Goal: Task Accomplishment & Management: Manage account settings

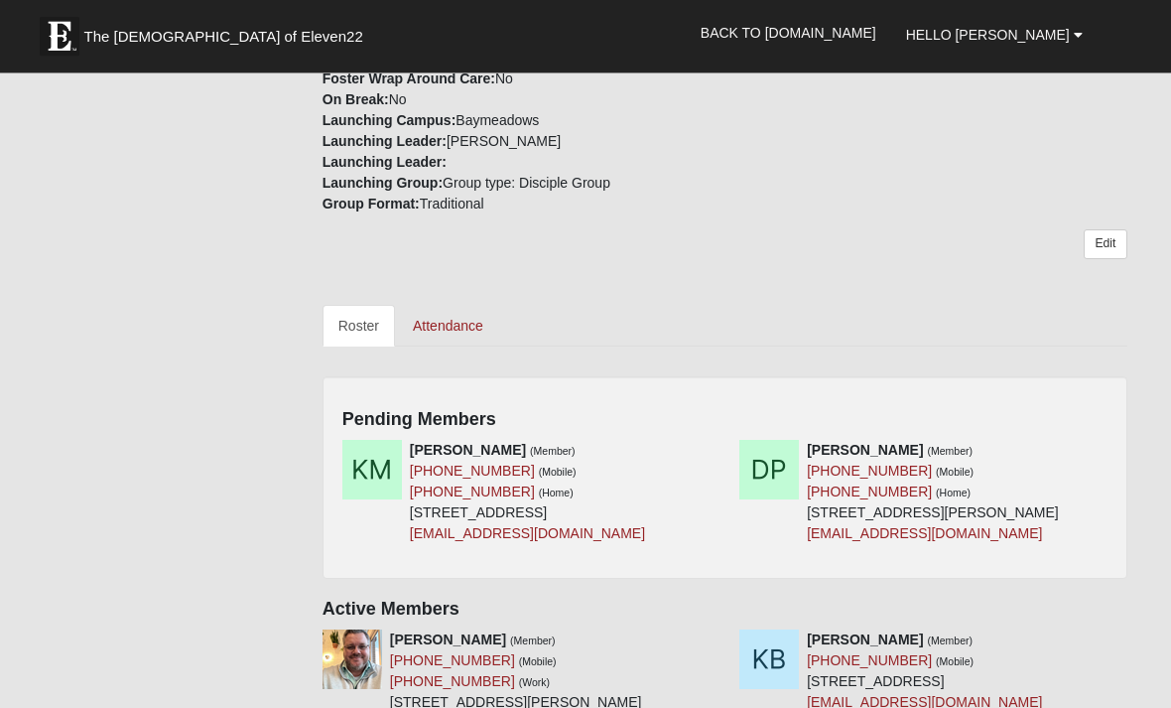
scroll to position [636, 0]
click at [722, 442] on link at bounding box center [718, 450] width 14 height 16
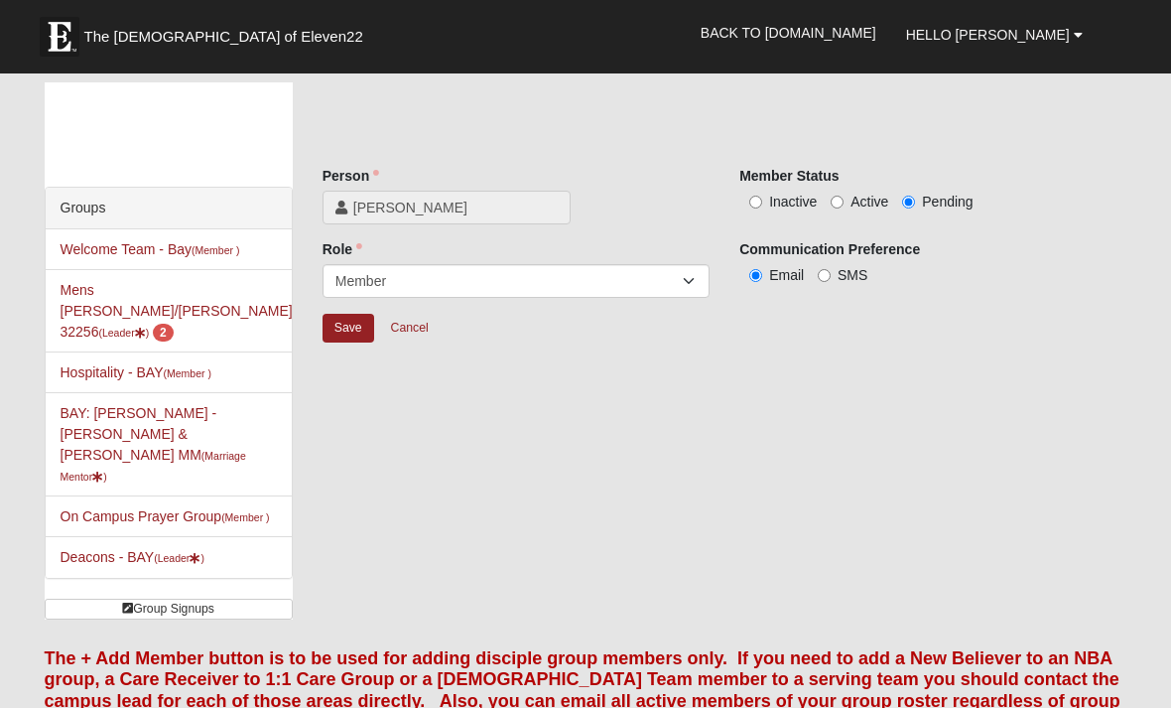
click at [871, 206] on span "Active" at bounding box center [870, 202] width 38 height 16
click at [844, 206] on input "Active" at bounding box center [837, 202] width 13 height 13
radio input "true"
click at [337, 328] on input "Save" at bounding box center [349, 328] width 52 height 29
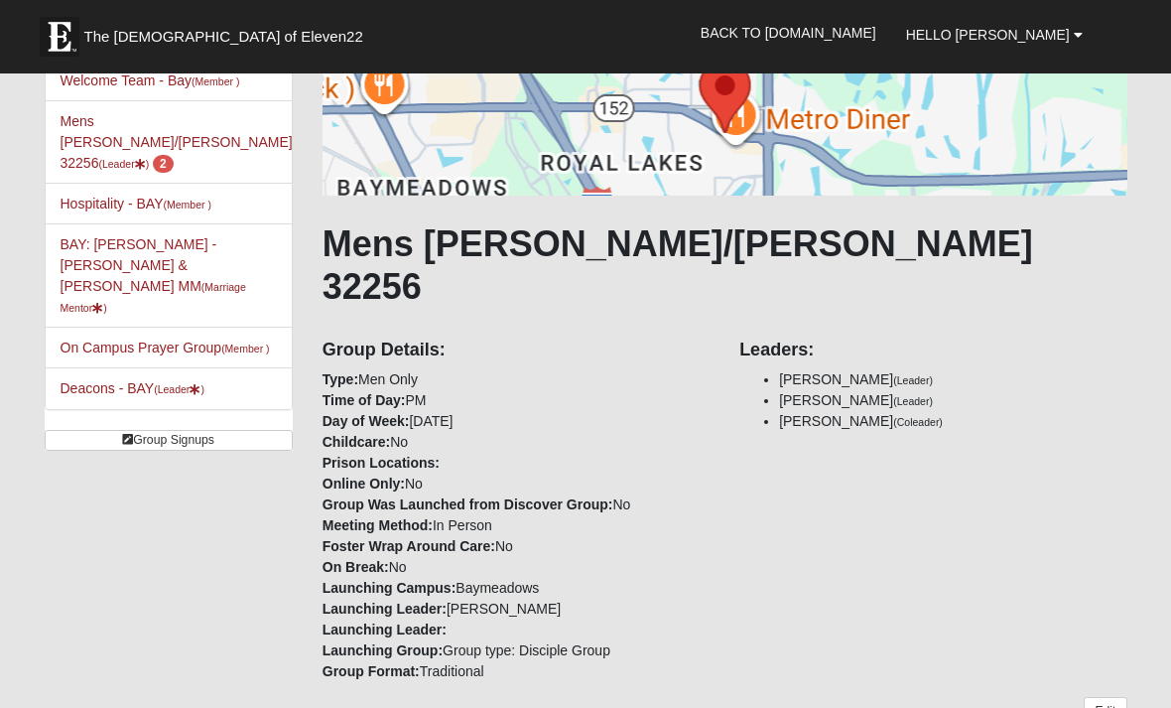
scroll to position [182, 0]
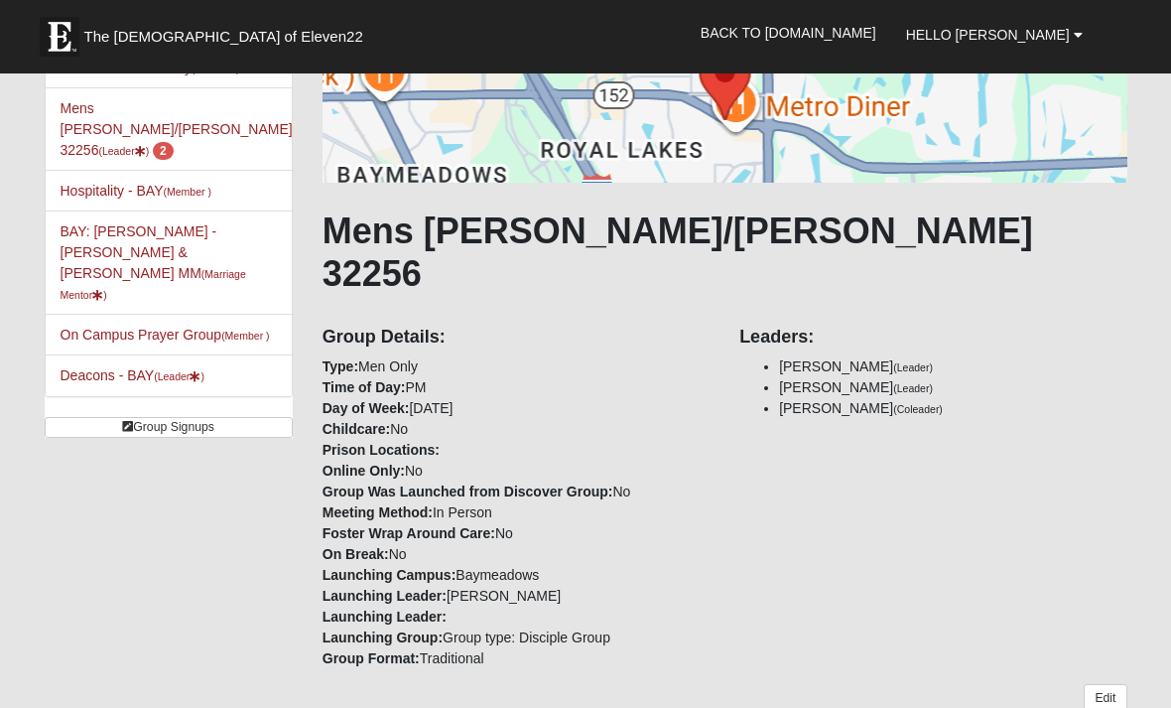
click at [1112, 684] on link "Edit" at bounding box center [1105, 698] width 43 height 29
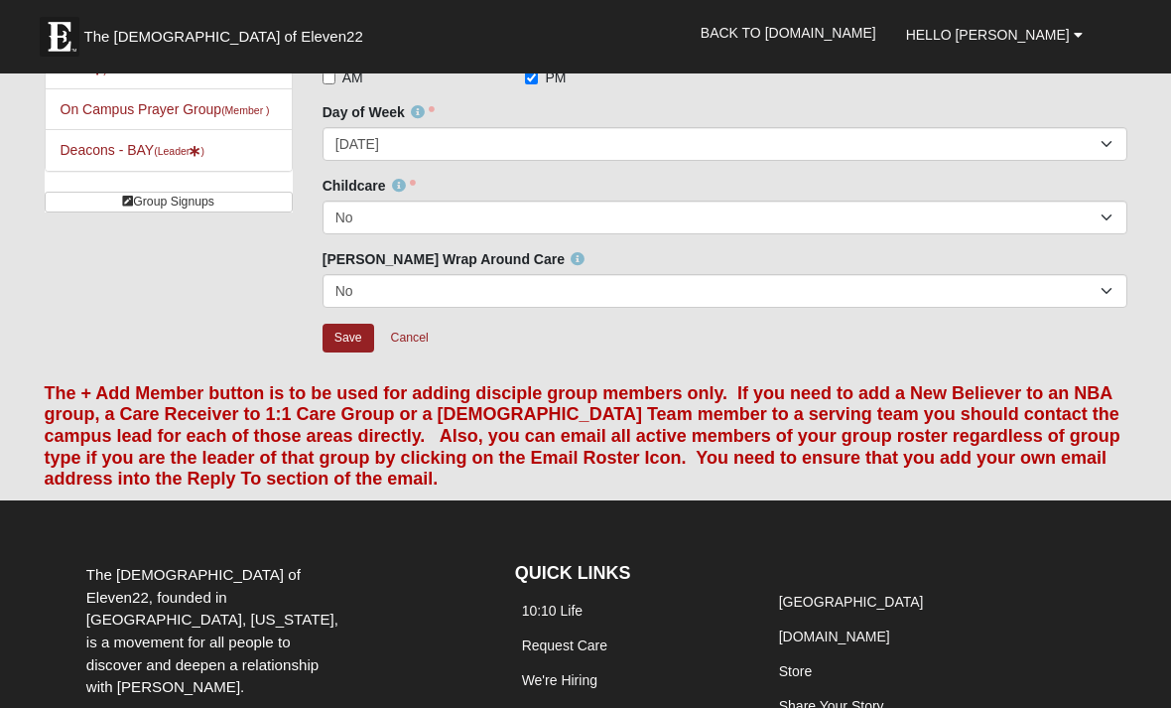
scroll to position [432, 0]
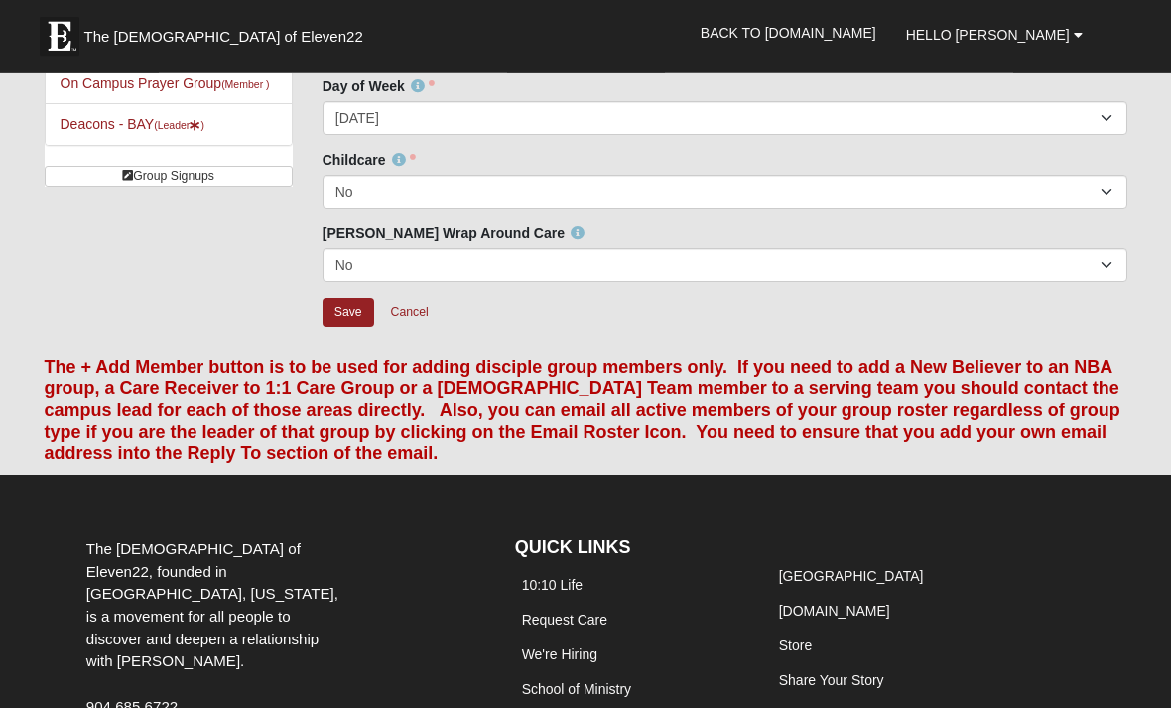
click at [396, 320] on link "Cancel" at bounding box center [410, 313] width 64 height 31
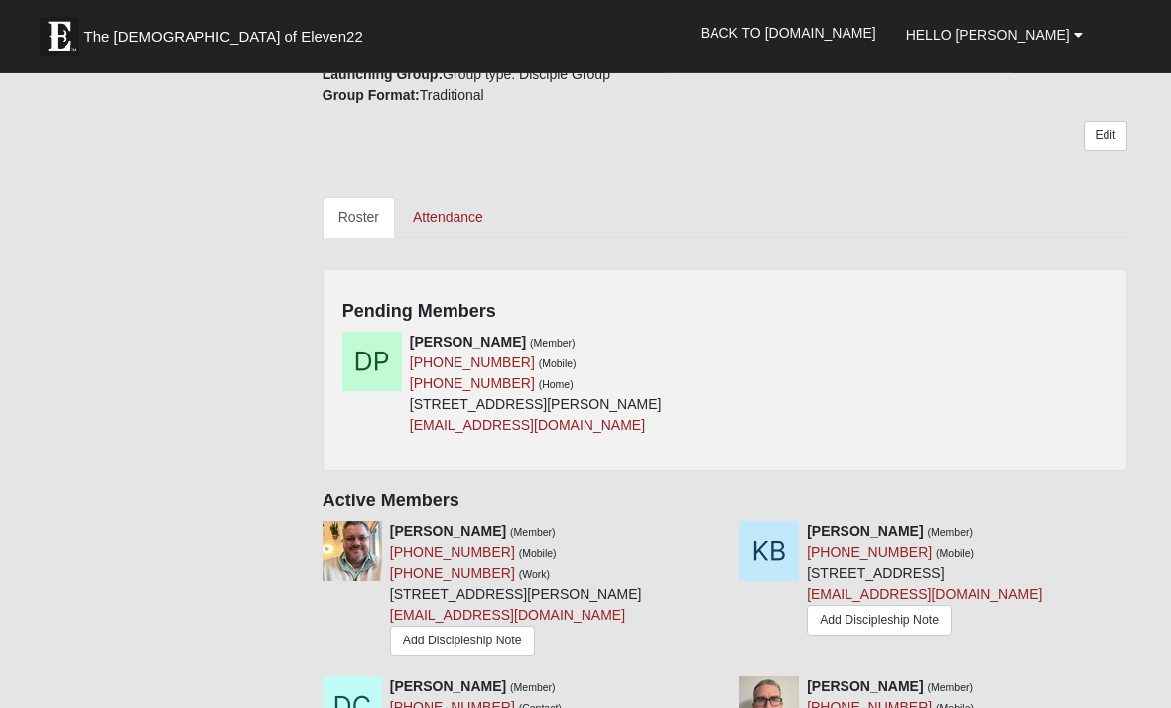
scroll to position [752, 0]
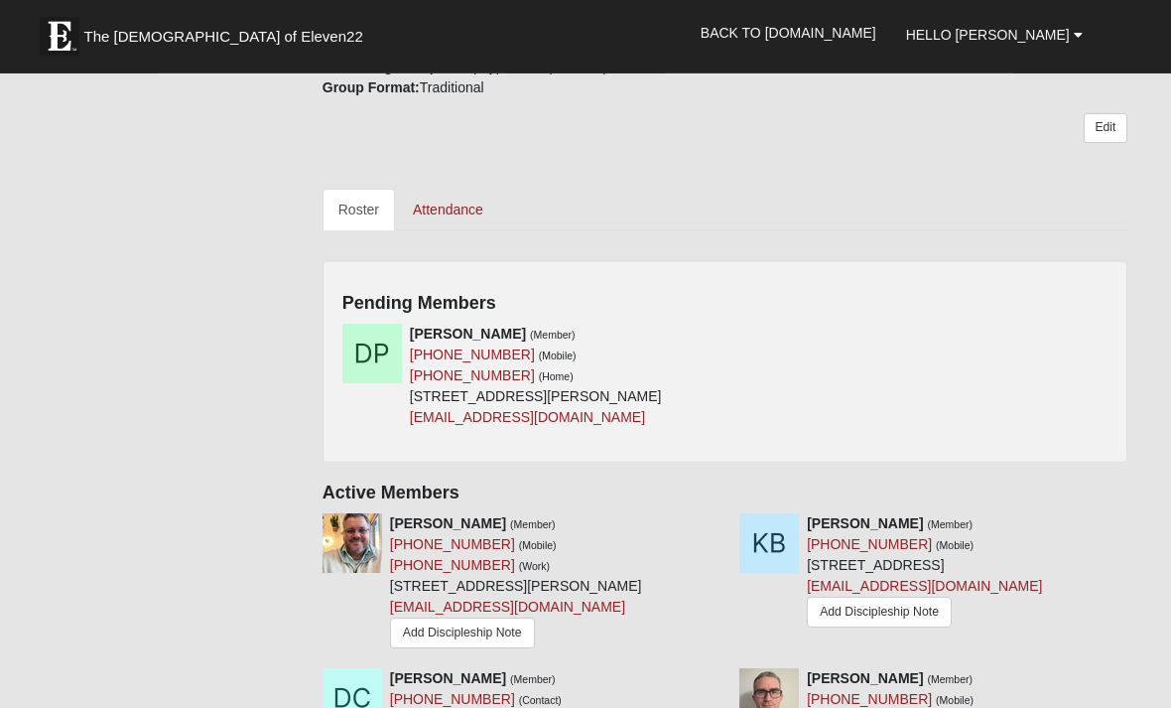
click at [969, 332] on div "[PERSON_NAME] (Member) [PHONE_NUMBER] (Mobile) [PHONE_NUMBER] (Home) [STREET_AD…" at bounding box center [725, 384] width 795 height 119
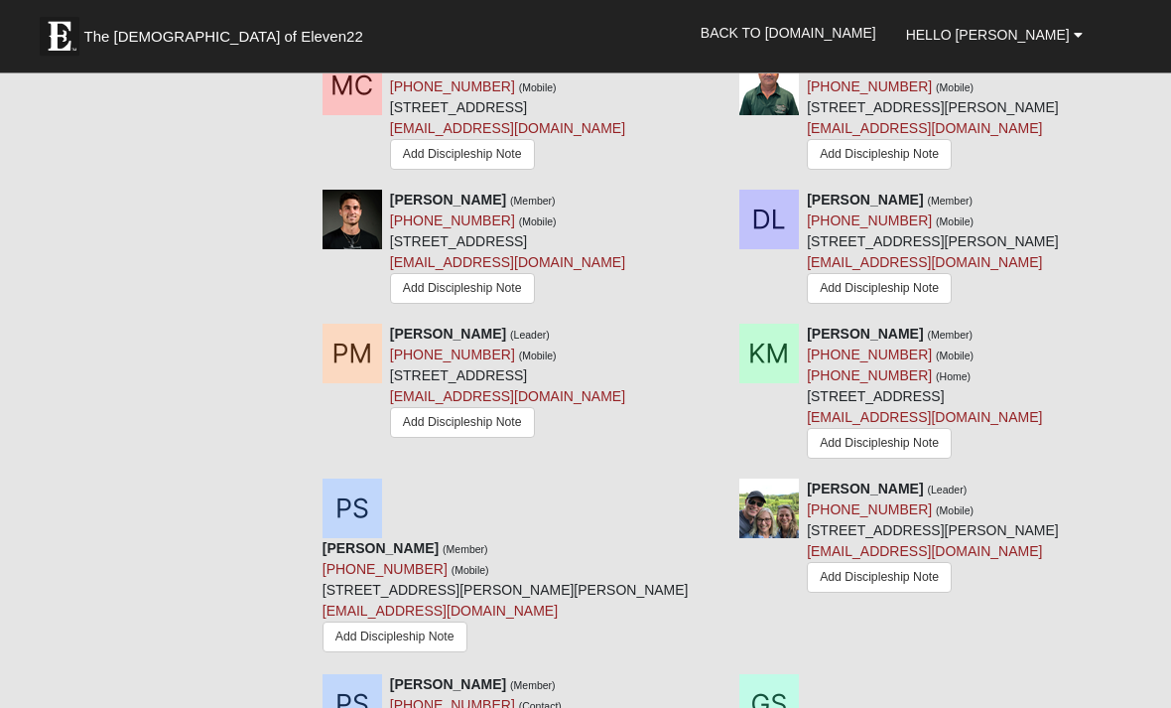
scroll to position [1564, 0]
